Goal: Download file/media

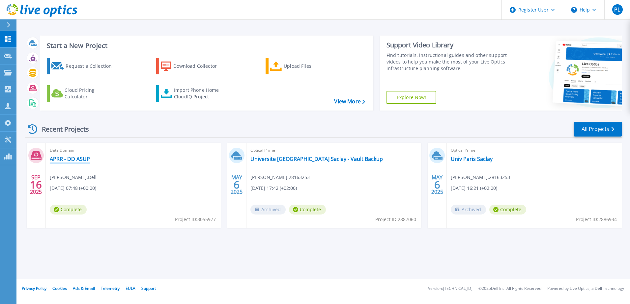
drag, startPoint x: 67, startPoint y: 160, endPoint x: 115, endPoint y: 163, distance: 48.2
click at [67, 160] on link "APRR - DD ASUP" at bounding box center [70, 159] width 40 height 7
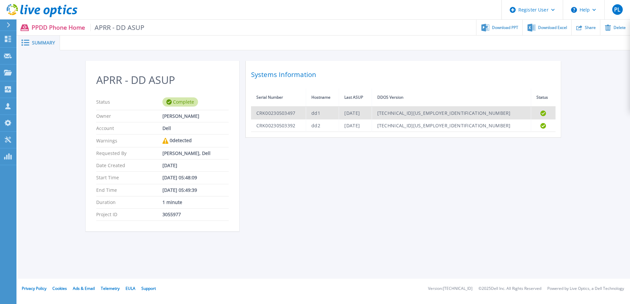
click at [372, 114] on td "[DATE]" at bounding box center [355, 113] width 33 height 13
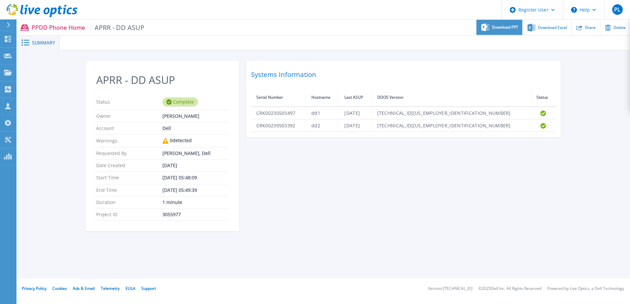
click at [501, 28] on span "Download PPT" at bounding box center [505, 27] width 26 height 4
